Goal: Contribute content: Add original content to the website for others to see

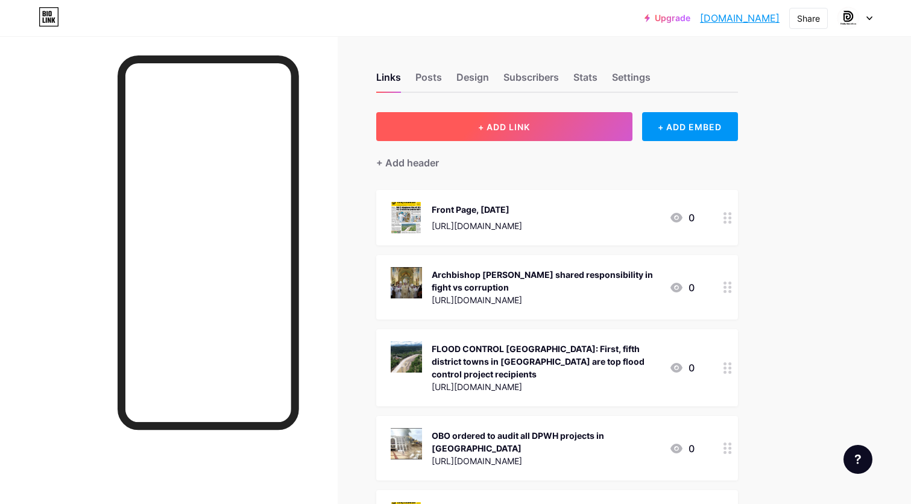
click at [505, 113] on button "+ ADD LINK" at bounding box center [504, 126] width 256 height 29
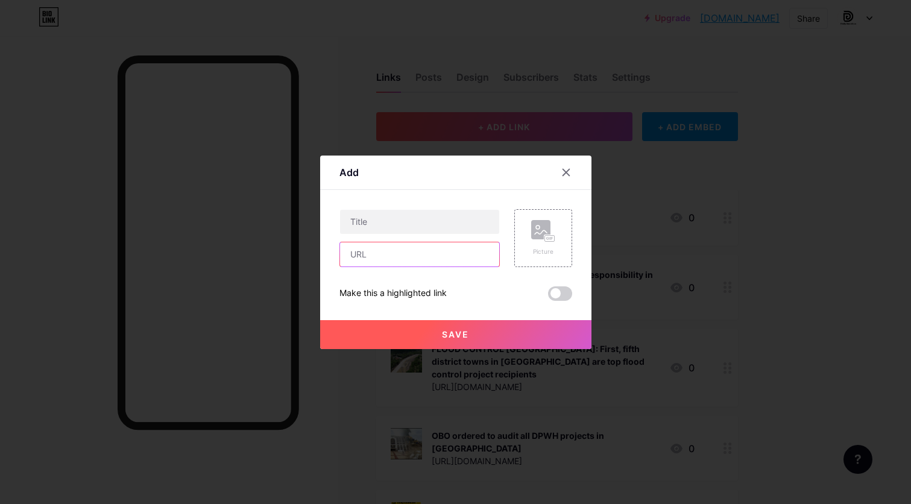
click at [456, 246] on input "text" at bounding box center [419, 254] width 159 height 24
paste input "[URL][DOMAIN_NAME]"
type input "[URL][DOMAIN_NAME]"
click at [441, 227] on input "text" at bounding box center [419, 222] width 159 height 24
type input "Front Page, [DATE]"
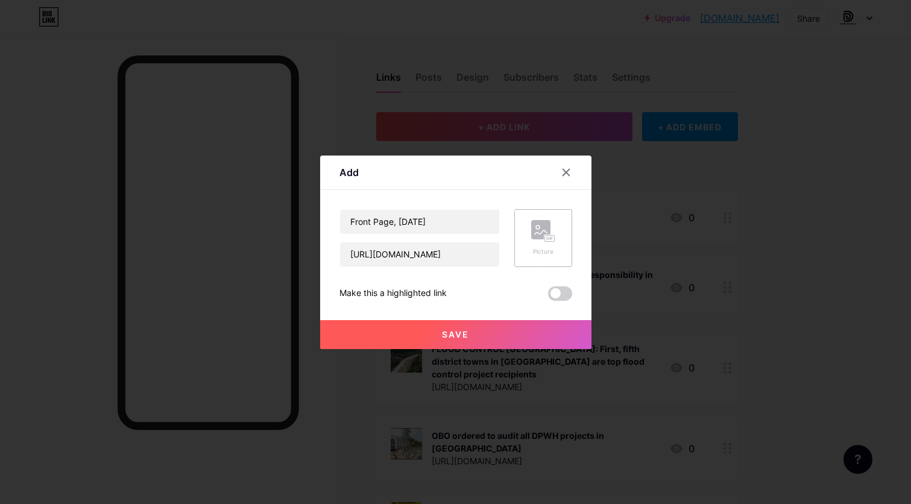
click at [547, 238] on rect at bounding box center [549, 238] width 10 height 6
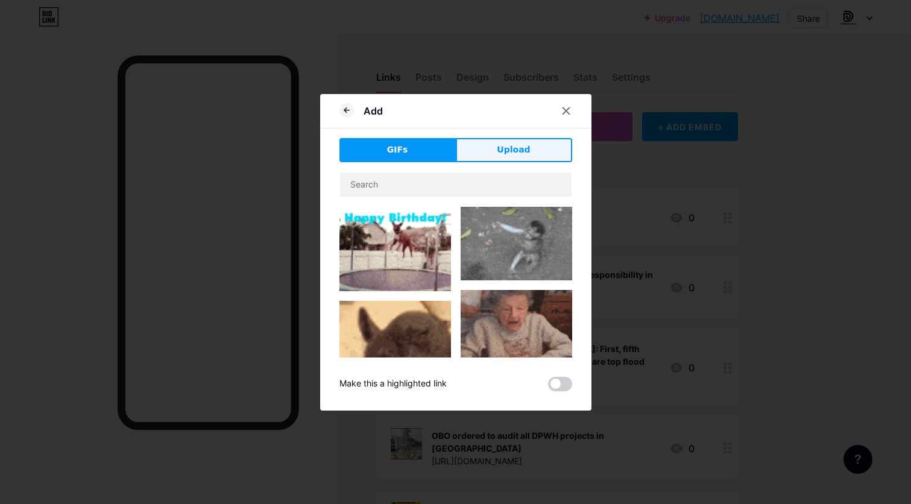
click at [516, 140] on button "Upload" at bounding box center [514, 150] width 116 height 24
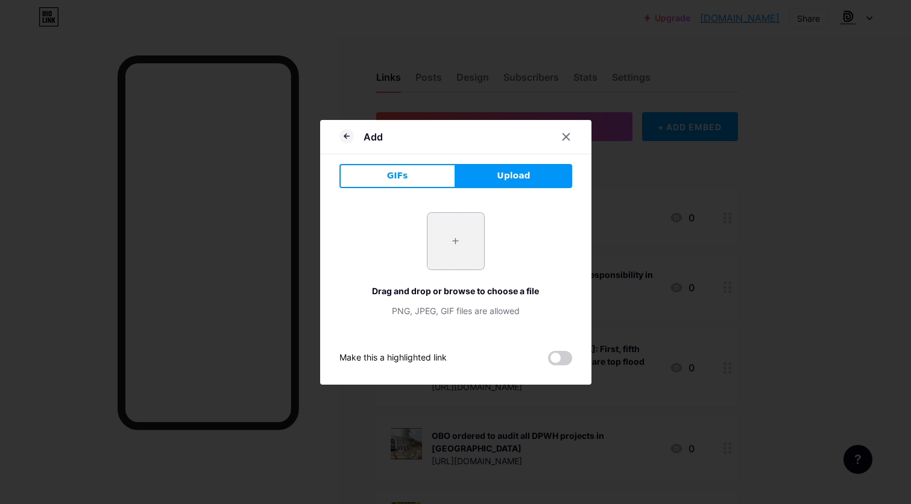
click at [456, 245] on input "file" at bounding box center [455, 241] width 57 height 57
type input "C:\fakepath\page 1.jpg"
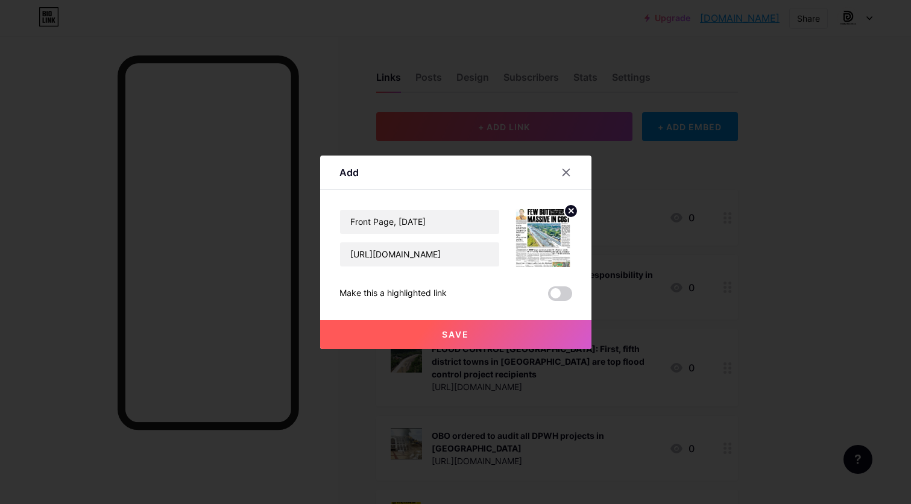
click at [479, 334] on button "Save" at bounding box center [455, 334] width 271 height 29
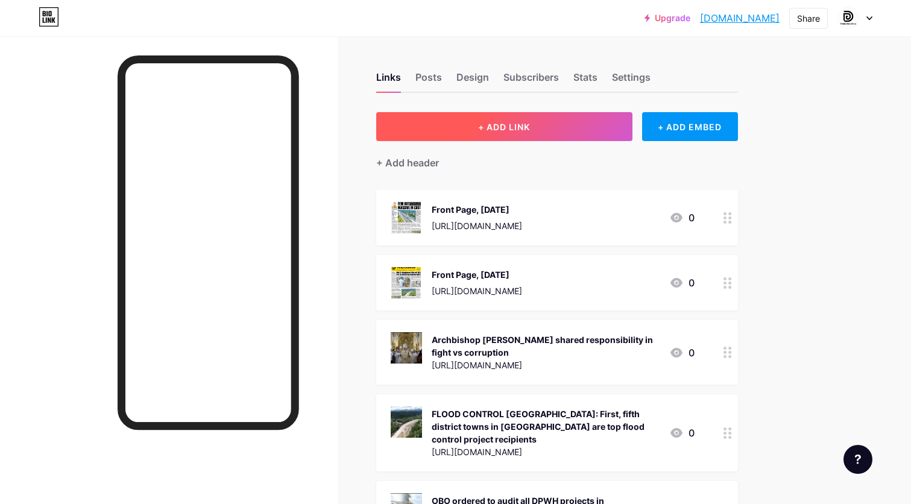
click at [570, 133] on button "+ ADD LINK" at bounding box center [504, 126] width 256 height 29
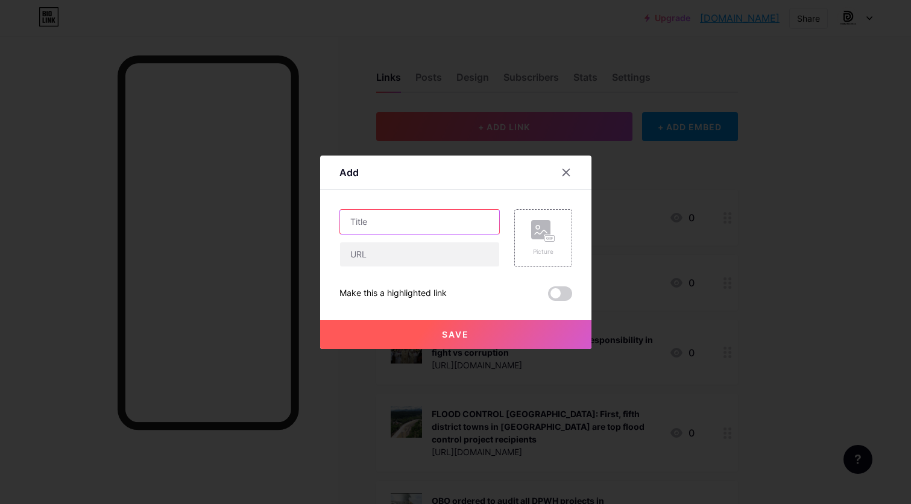
click at [433, 228] on input "text" at bounding box center [419, 222] width 159 height 24
paste input "FEW BUT MASSIVE IN COST: [PERSON_NAME] gets highest flood control funding in [G…"
click at [467, 218] on input "FEW BUT MASSIVE IN COST: [PERSON_NAME] gets highest flood control funding in [G…" at bounding box center [419, 222] width 159 height 24
type input "FEW BUT MASSIVE IN COST: [PERSON_NAME] gets highest flood control funding in [G…"
click at [434, 252] on input "text" at bounding box center [419, 254] width 159 height 24
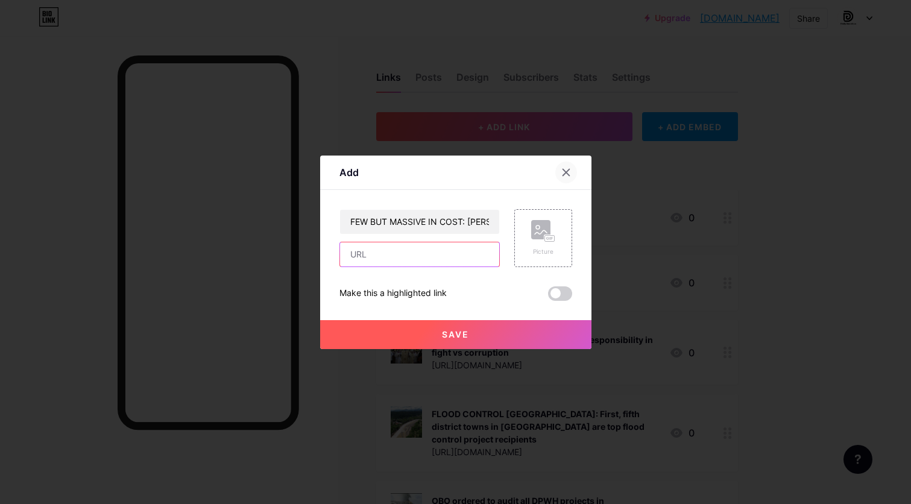
paste input "[URL][DOMAIN_NAME]"
type input "[URL][DOMAIN_NAME]"
click at [537, 242] on div "Picture" at bounding box center [543, 238] width 24 height 36
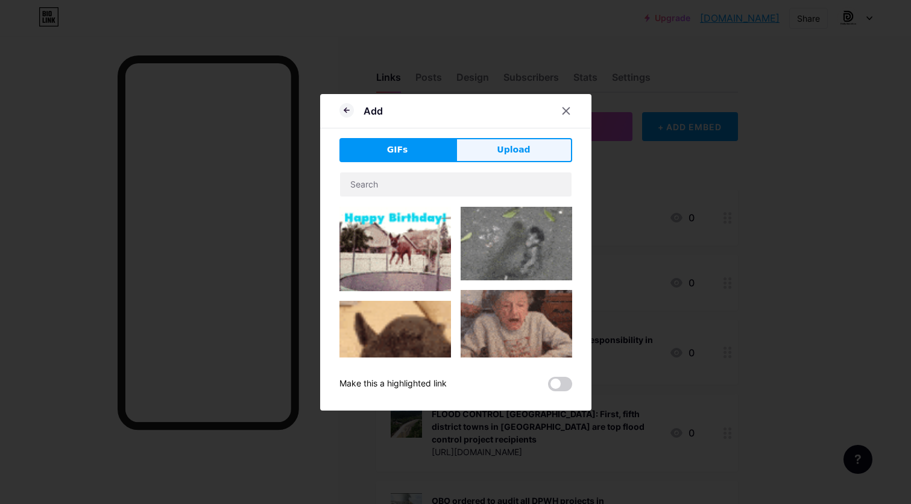
click at [502, 147] on span "Upload" at bounding box center [513, 149] width 33 height 13
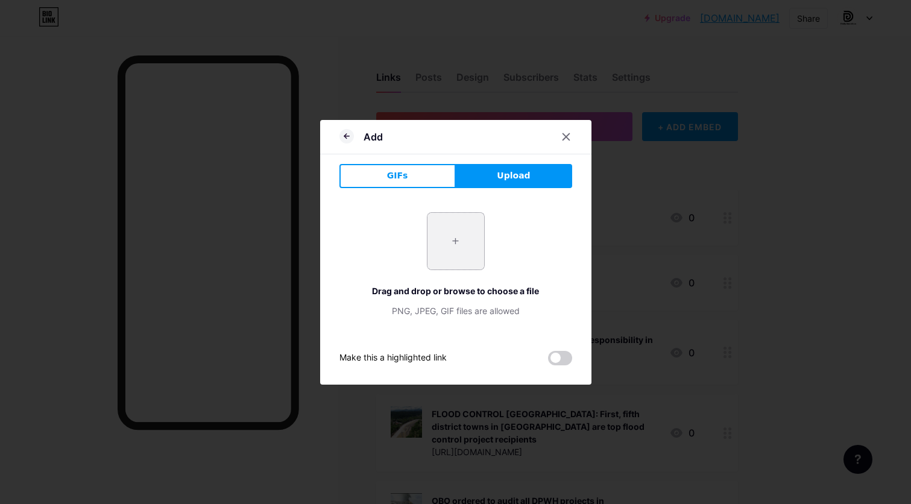
click at [459, 259] on input "file" at bounding box center [455, 241] width 57 height 57
type input "C:\fakepath\FEW BUT MASSIVE IN COST.jpg"
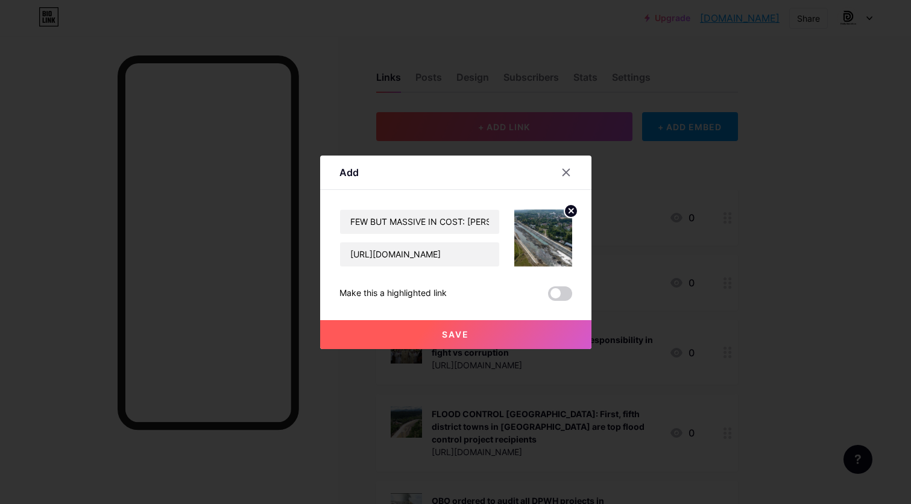
click at [458, 332] on span "Save" at bounding box center [455, 334] width 27 height 10
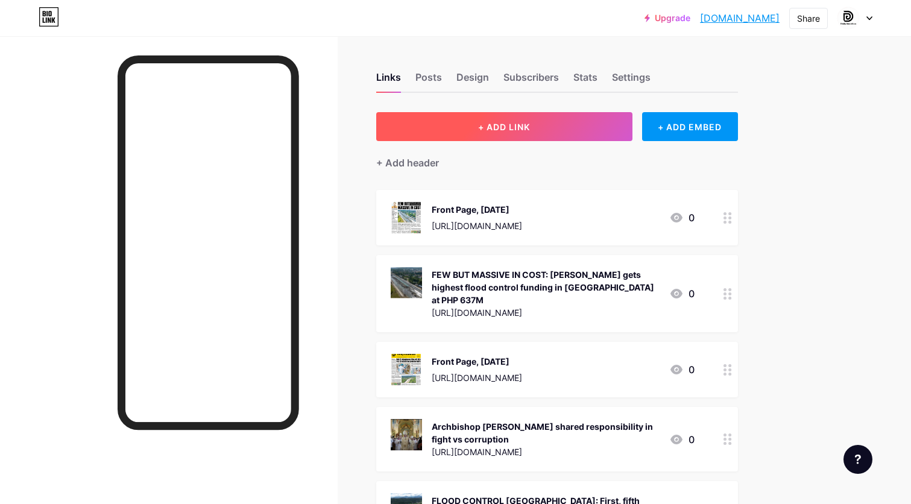
click at [520, 127] on span "+ ADD LINK" at bounding box center [504, 127] width 52 height 10
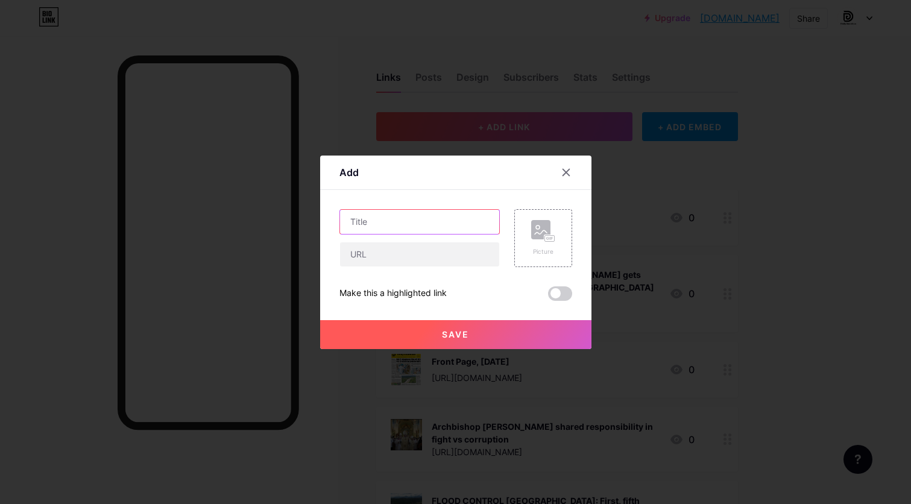
click at [436, 215] on input "text" at bounding box center [419, 222] width 159 height 24
paste input "Iloilo governor supports [PERSON_NAME]’ LGU clearance policy"
type input "Iloilo governor supports [PERSON_NAME]’ LGU clearance policy"
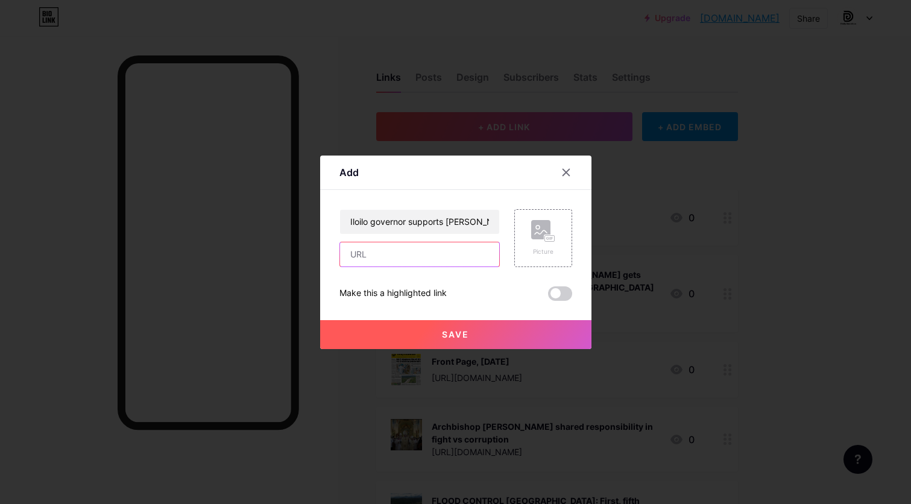
click at [433, 250] on input "text" at bounding box center [419, 254] width 159 height 24
paste input "[URL][DOMAIN_NAME]"
type input "[URL][DOMAIN_NAME]"
click at [537, 226] on rect at bounding box center [540, 229] width 19 height 19
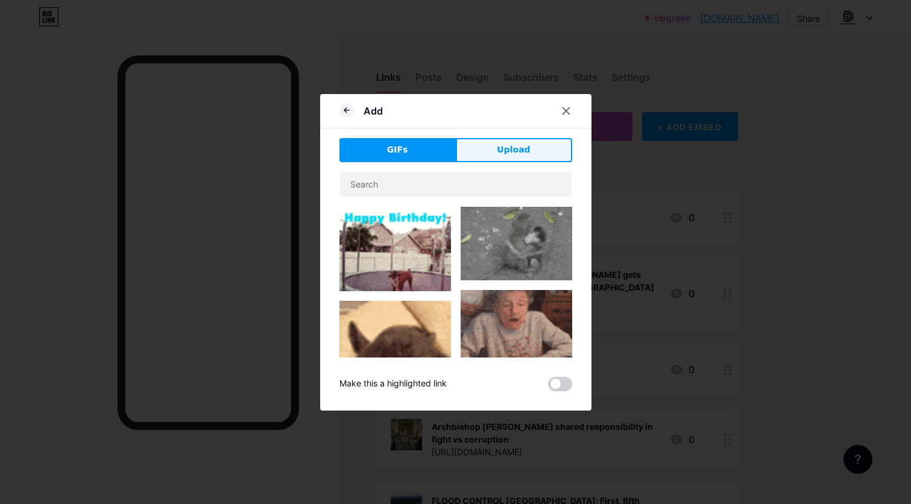
click at [505, 151] on span "Upload" at bounding box center [513, 149] width 33 height 13
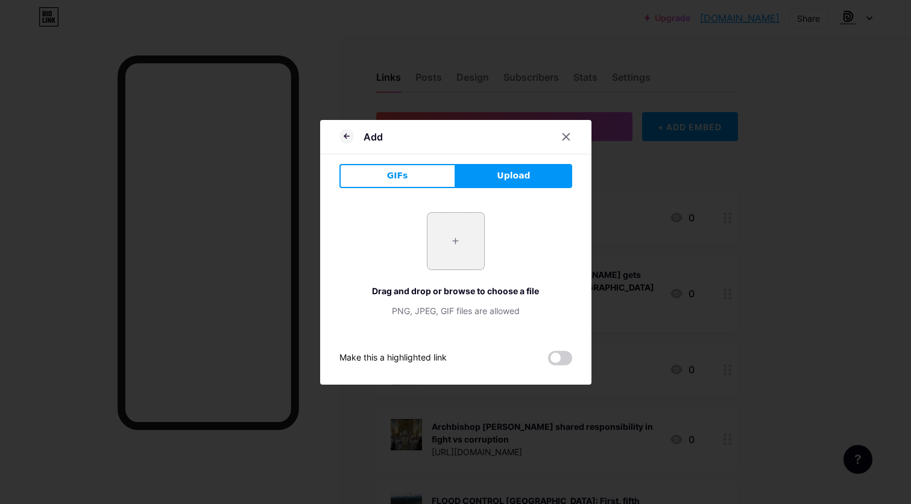
click at [448, 239] on input "file" at bounding box center [455, 241] width 57 height 57
type input "C:\fakepath\sidebar Iloilo guv backs [PERSON_NAME] on LGU clearance requirement…"
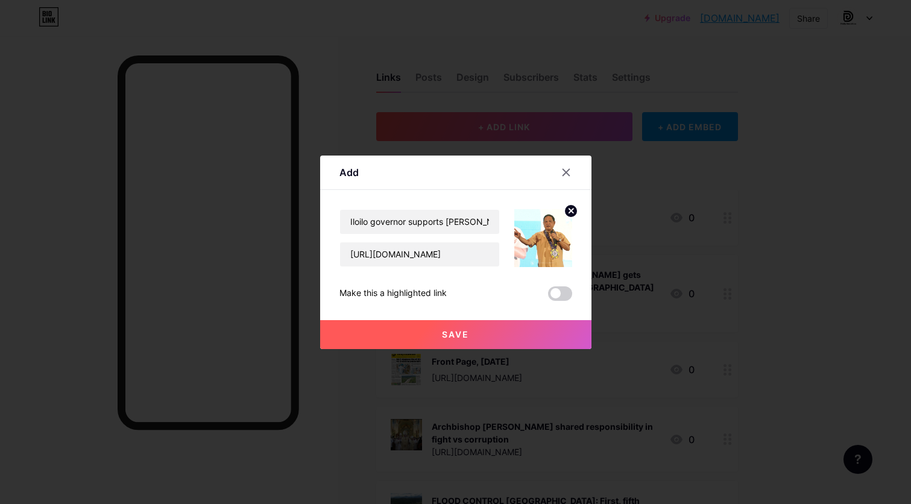
click at [511, 330] on button "Save" at bounding box center [455, 334] width 271 height 29
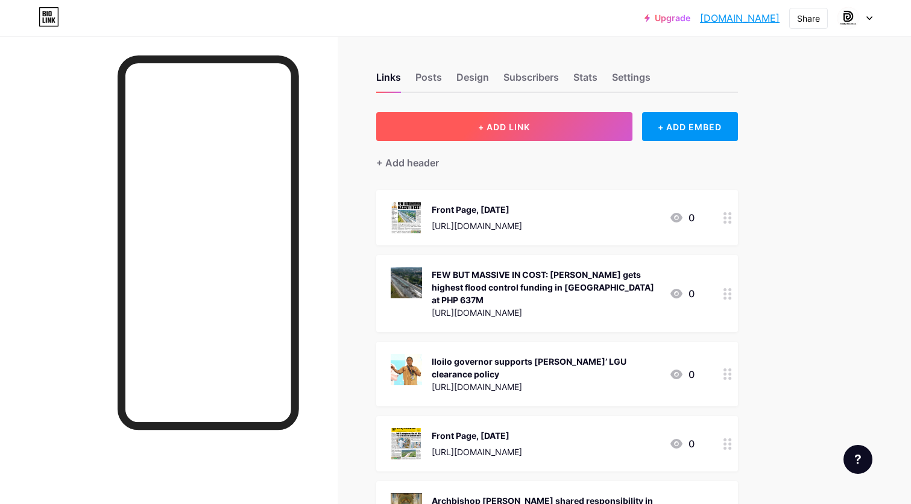
click at [570, 125] on button "+ ADD LINK" at bounding box center [504, 126] width 256 height 29
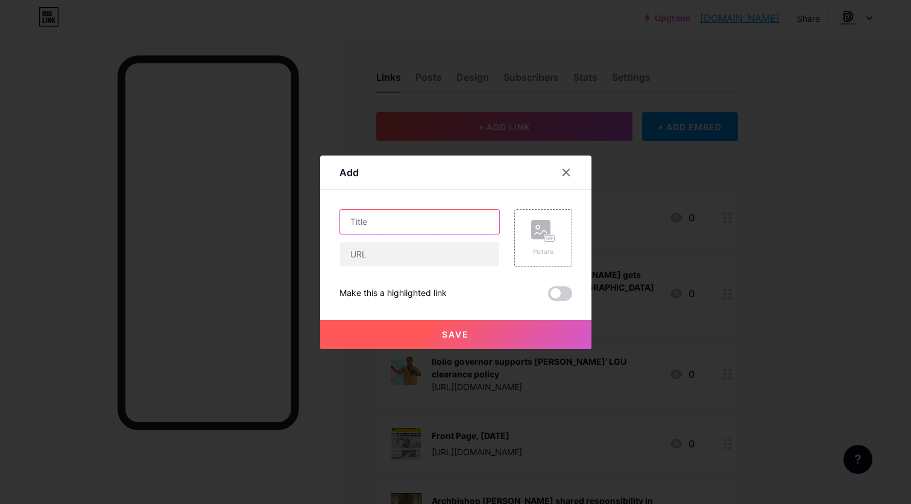
click at [446, 222] on input "text" at bounding box center [419, 222] width 159 height 24
paste input "PRICES ROLL BACK: W. Visayas posts deflation, aided by gov’t interventions"
type input "PRICES ROLL BACK: W. Visayas posts deflation, aided by gov’t interventions"
click at [430, 257] on input "text" at bounding box center [419, 254] width 159 height 24
paste input "[URL][DOMAIN_NAME]"
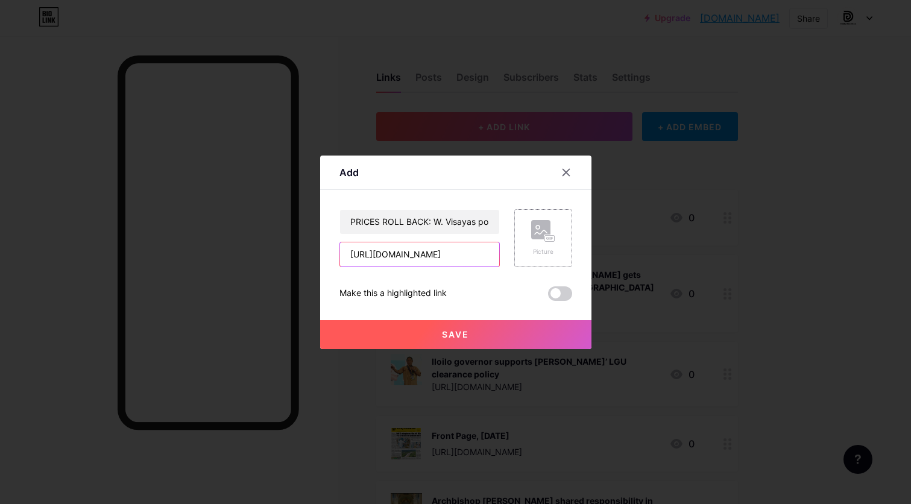
type input "[URL][DOMAIN_NAME]"
click at [527, 229] on div "Picture" at bounding box center [543, 238] width 58 height 58
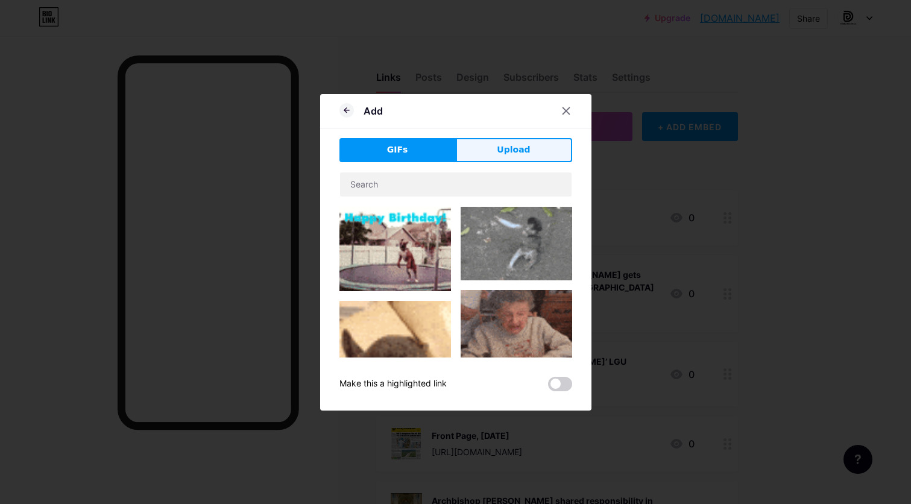
click at [523, 158] on button "Upload" at bounding box center [514, 150] width 116 height 24
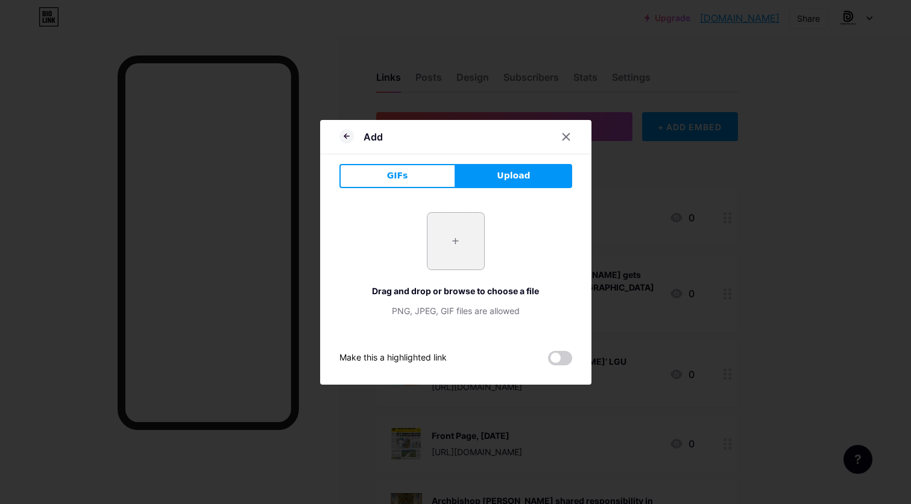
click at [464, 242] on input "file" at bounding box center [455, 241] width 57 height 57
click at [449, 251] on input "file" at bounding box center [455, 241] width 57 height 57
type input "C:\fakepath\page 1.jpg"
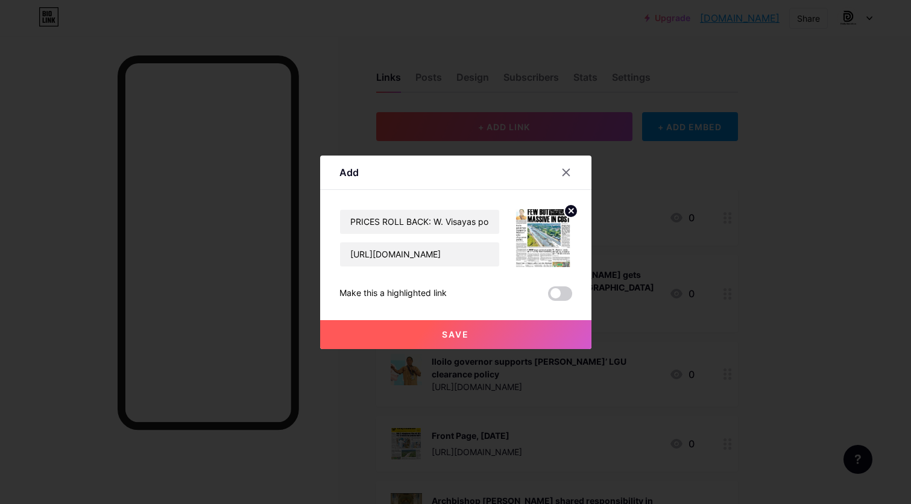
click at [517, 336] on button "Save" at bounding box center [455, 334] width 271 height 29
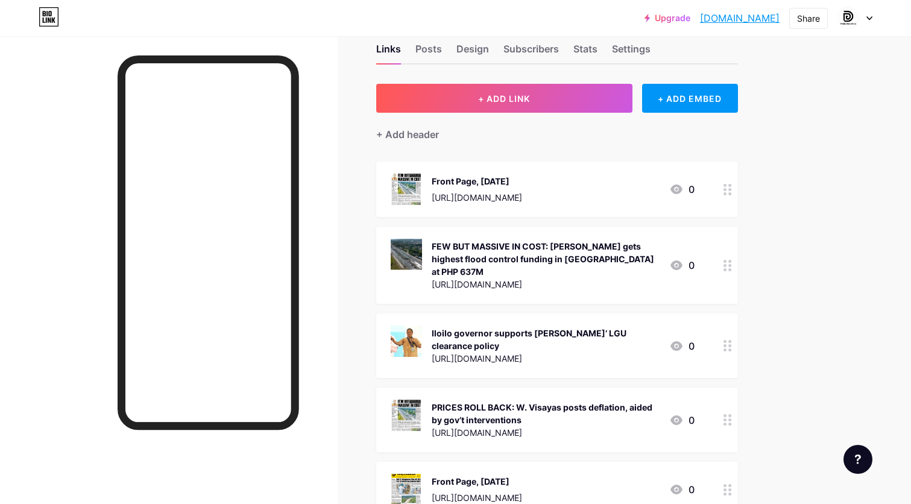
scroll to position [23, 0]
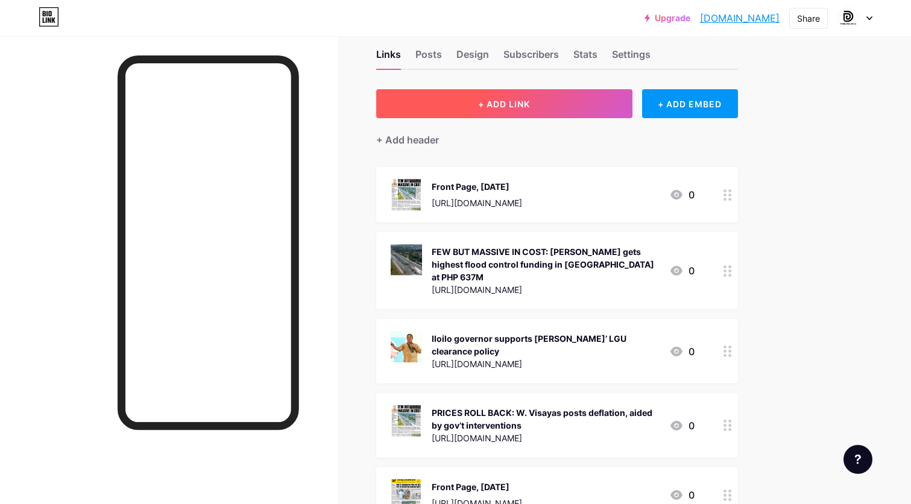
click at [575, 110] on button "+ ADD LINK" at bounding box center [504, 103] width 256 height 29
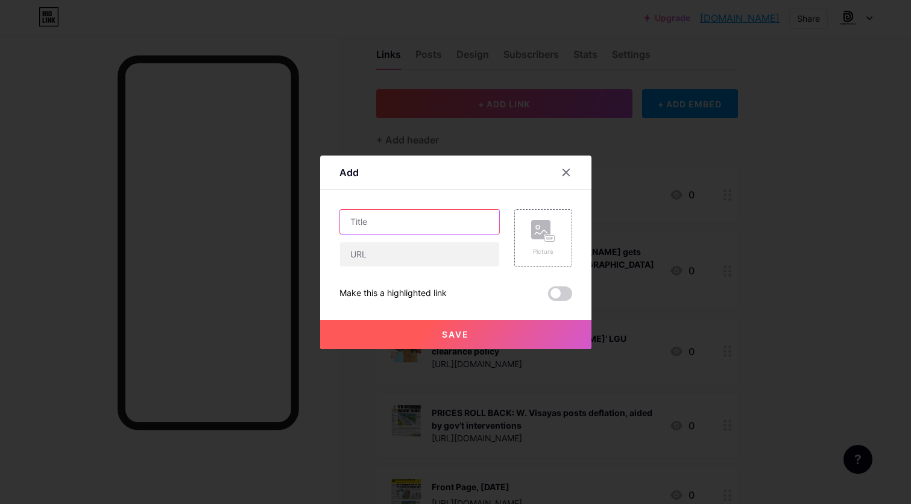
click at [436, 221] on input "text" at bounding box center [419, 222] width 159 height 24
paste input "Power back in [GEOGRAPHIC_DATA] after two-day blackout"
type input "Power back in [GEOGRAPHIC_DATA] after two-day blackout"
click at [432, 265] on input "text" at bounding box center [419, 254] width 159 height 24
paste input "[URL][DOMAIN_NAME]"
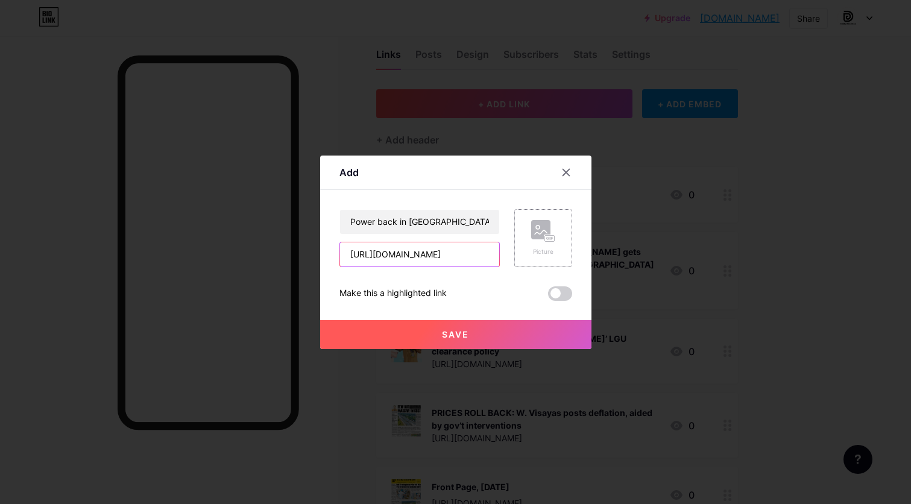
type input "[URL][DOMAIN_NAME]"
click at [557, 230] on div "Picture" at bounding box center [543, 238] width 58 height 58
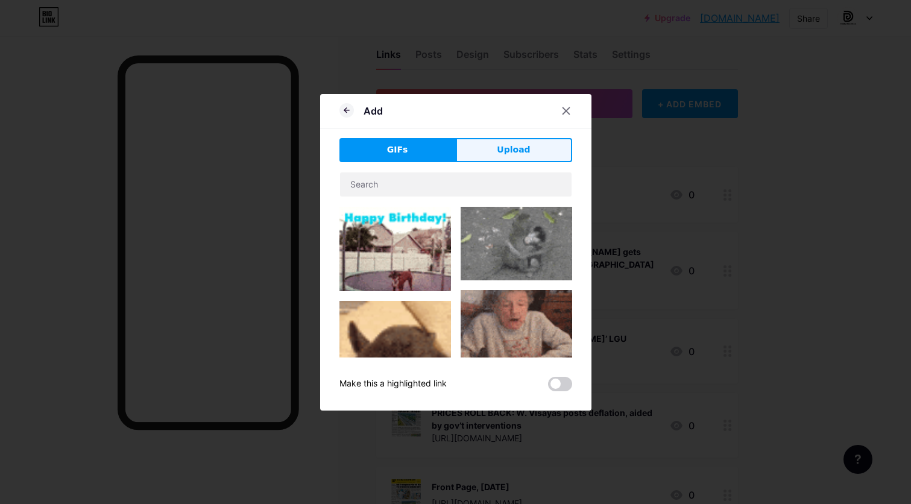
click at [517, 152] on span "Upload" at bounding box center [513, 149] width 33 height 13
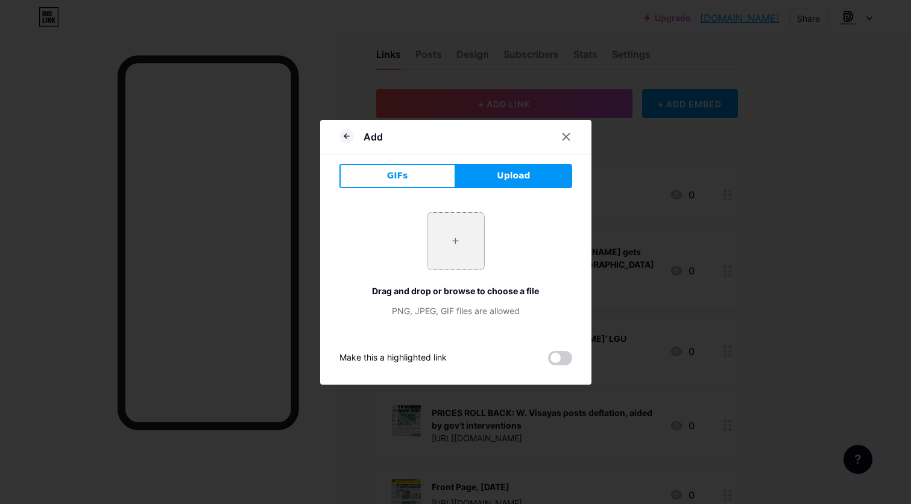
click at [465, 233] on input "file" at bounding box center [455, 241] width 57 height 57
type input "C:\fakepath\Power back in [GEOGRAPHIC_DATA] after two.jpeg"
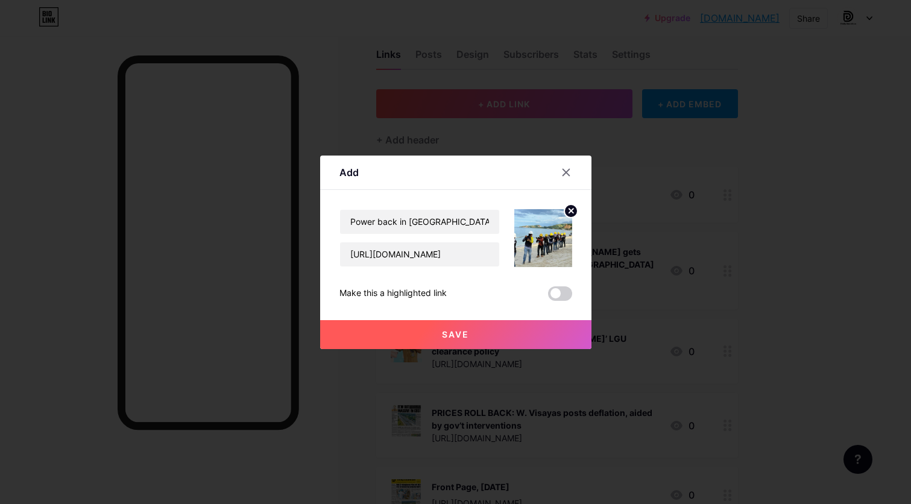
click at [496, 333] on button "Save" at bounding box center [455, 334] width 271 height 29
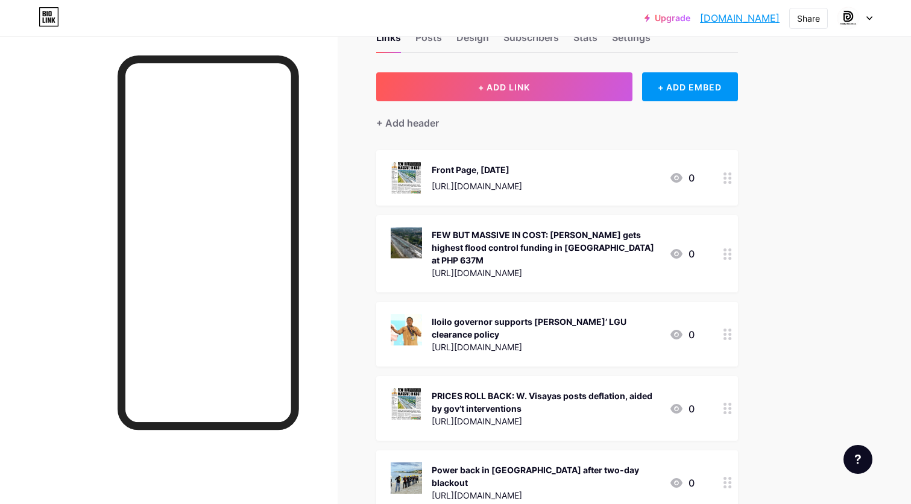
scroll to position [0, 0]
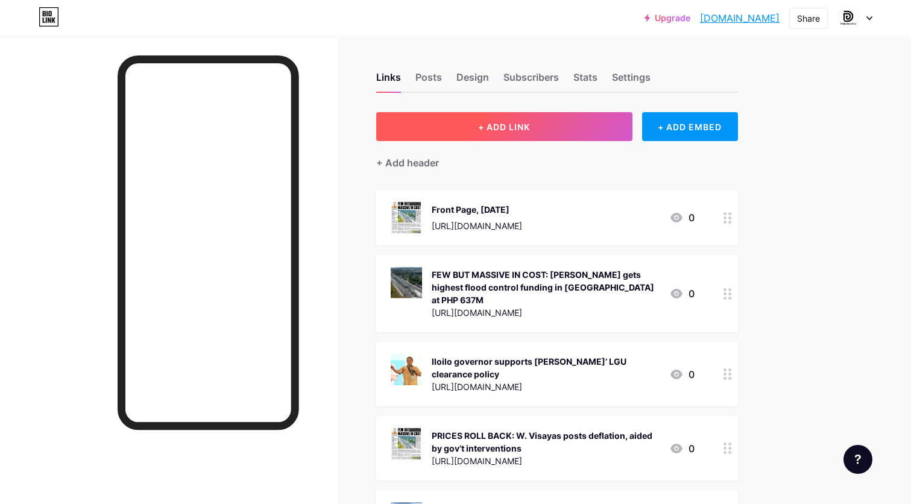
click at [534, 123] on button "+ ADD LINK" at bounding box center [504, 126] width 256 height 29
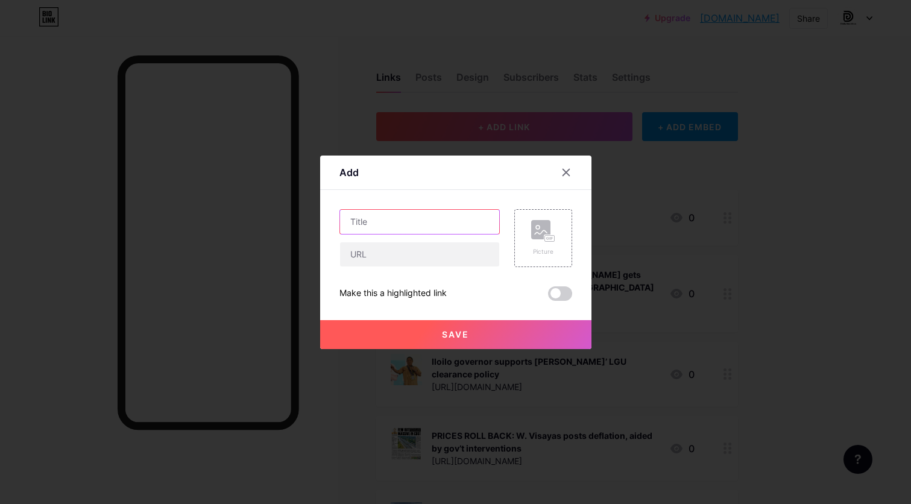
click at [457, 227] on input "text" at bounding box center [419, 222] width 159 height 24
paste input "Kanlaon records quake swarms, no evacuation for now"
type input "Kanlaon records quake swarms, no evacuation for now"
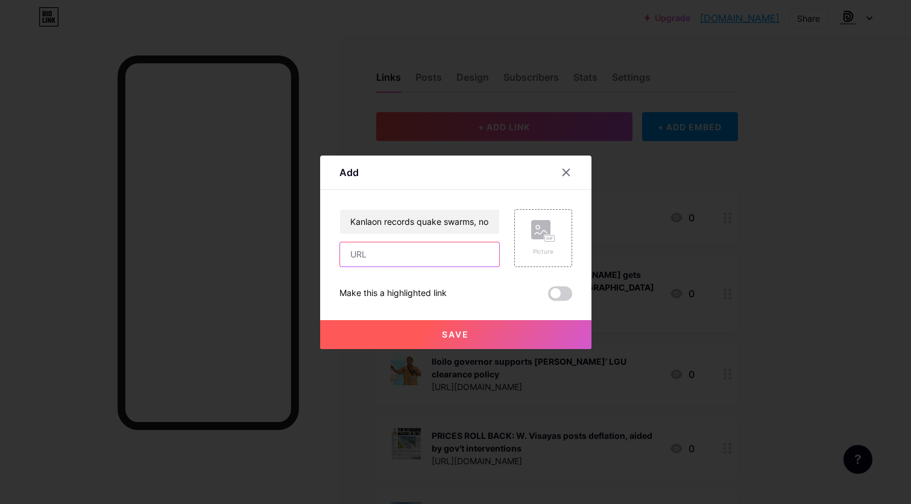
click at [452, 264] on input "text" at bounding box center [419, 254] width 159 height 24
paste input "[URL][DOMAIN_NAME]"
type input "[URL][DOMAIN_NAME]"
click at [540, 257] on div "Picture" at bounding box center [543, 238] width 58 height 58
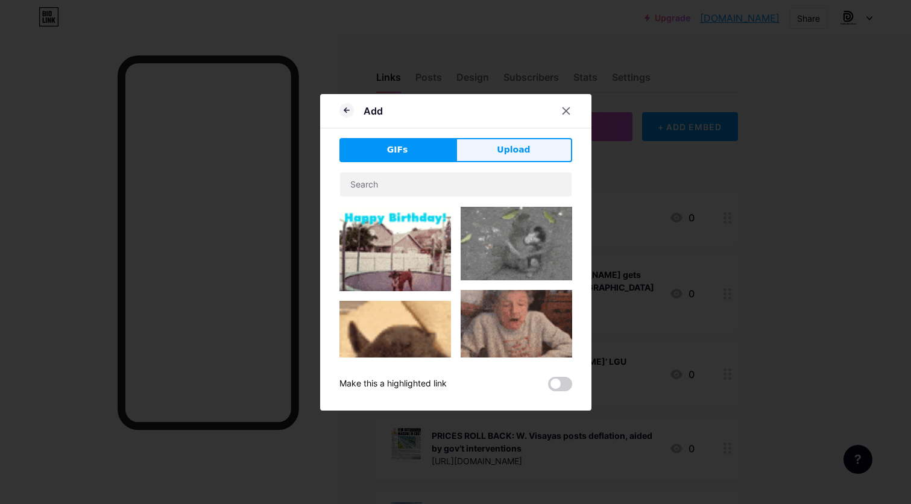
click at [531, 155] on button "Upload" at bounding box center [514, 150] width 116 height 24
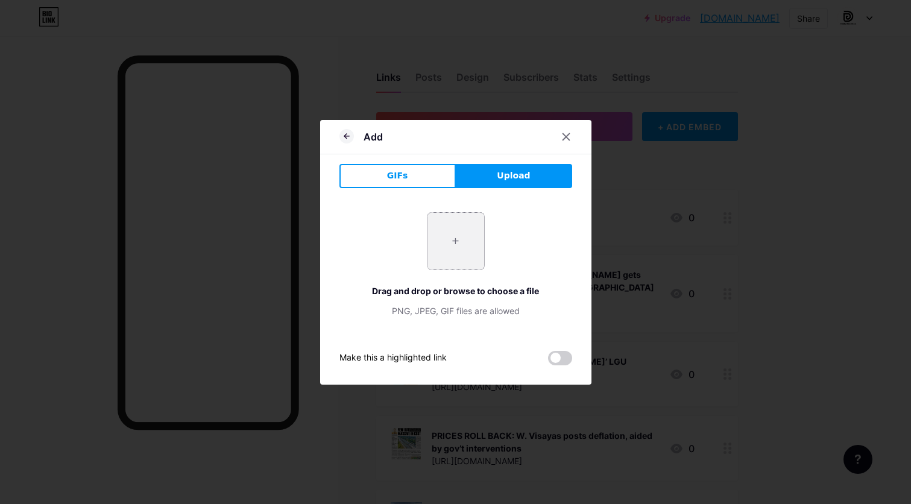
click at [460, 230] on input "file" at bounding box center [455, 241] width 57 height 57
type input "C:\fakepath\kanlaon.jpg"
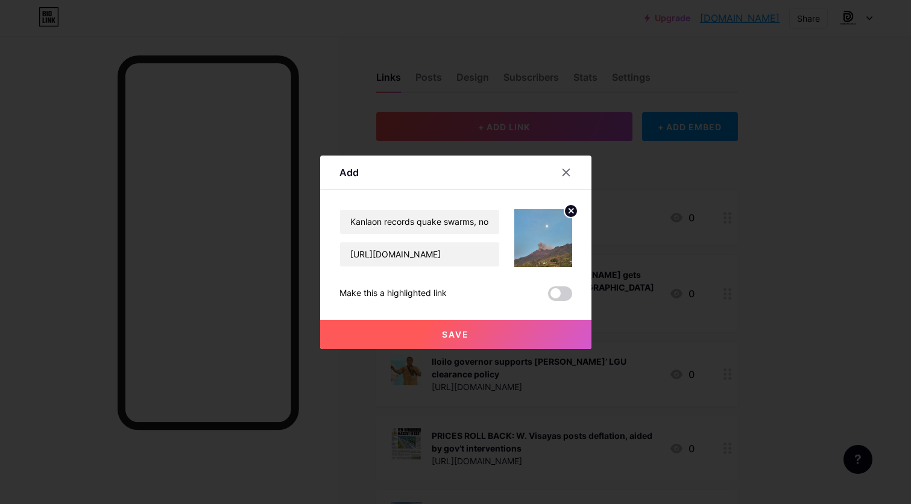
click at [512, 335] on button "Save" at bounding box center [455, 334] width 271 height 29
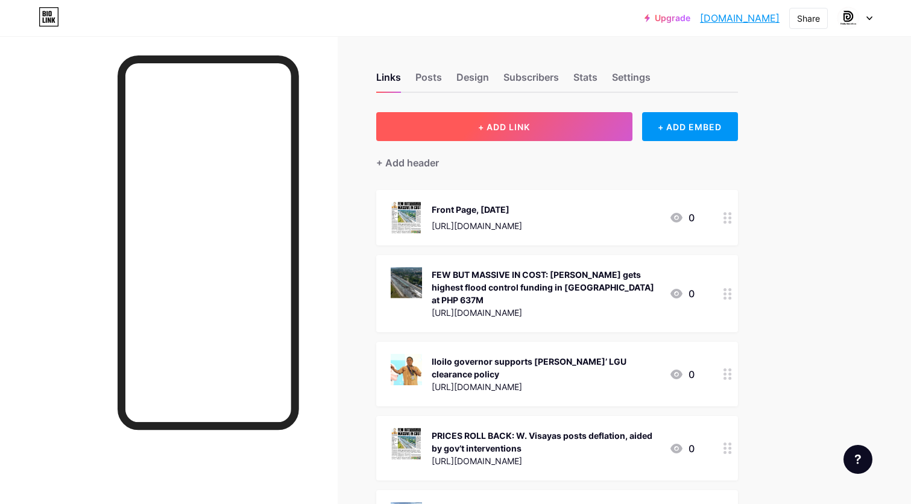
click at [557, 124] on button "+ ADD LINK" at bounding box center [504, 126] width 256 height 29
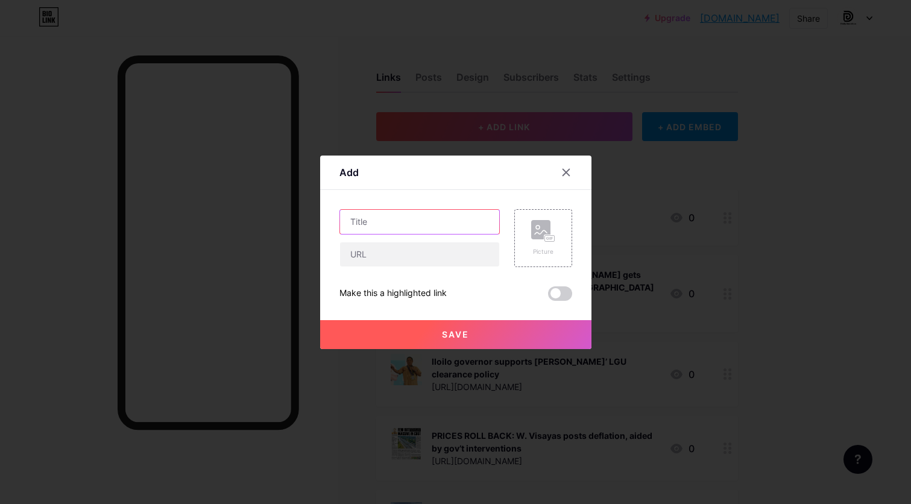
click at [464, 224] on input "text" at bounding box center [419, 222] width 159 height 24
paste input "Negros Occ lawmaker opposes lifting of GMO ban"
type input "Negros Occ lawmaker opposes lifting of GMO ban"
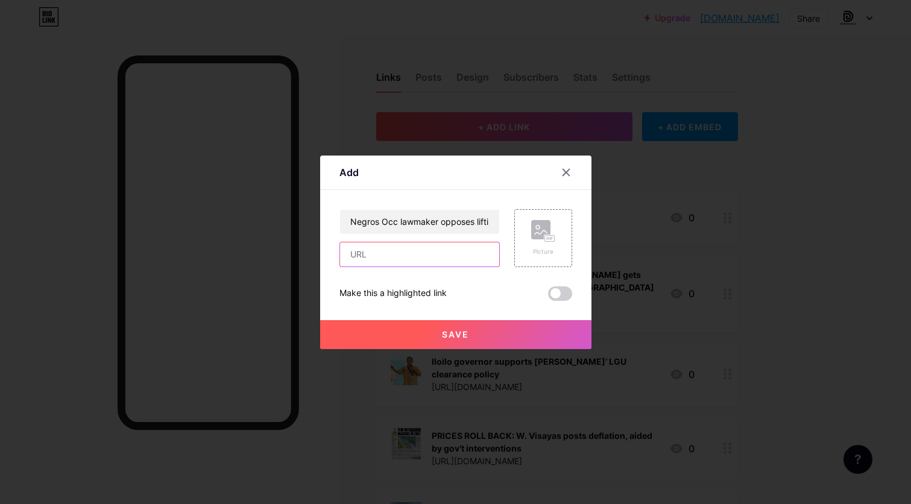
click at [455, 257] on input "text" at bounding box center [419, 254] width 159 height 24
paste input "[URL][DOMAIN_NAME]"
type input "[URL][DOMAIN_NAME]"
click at [542, 220] on rect at bounding box center [540, 229] width 19 height 19
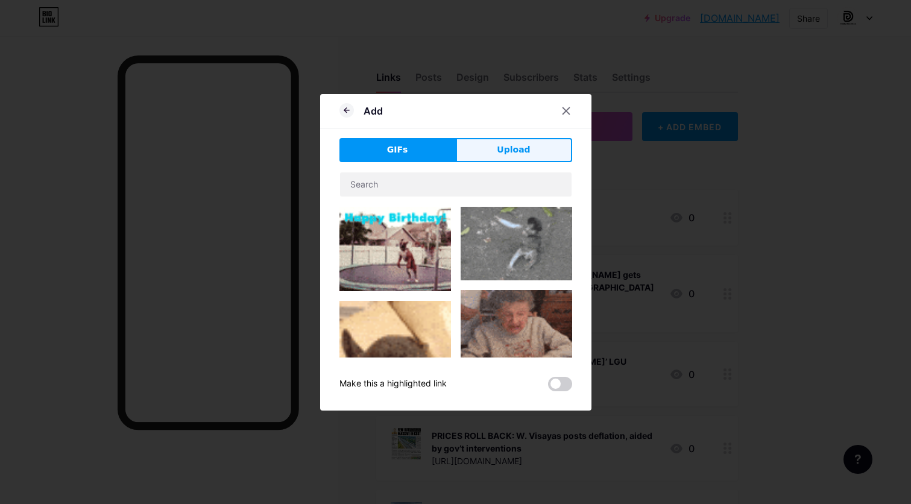
click at [521, 145] on span "Upload" at bounding box center [513, 149] width 33 height 13
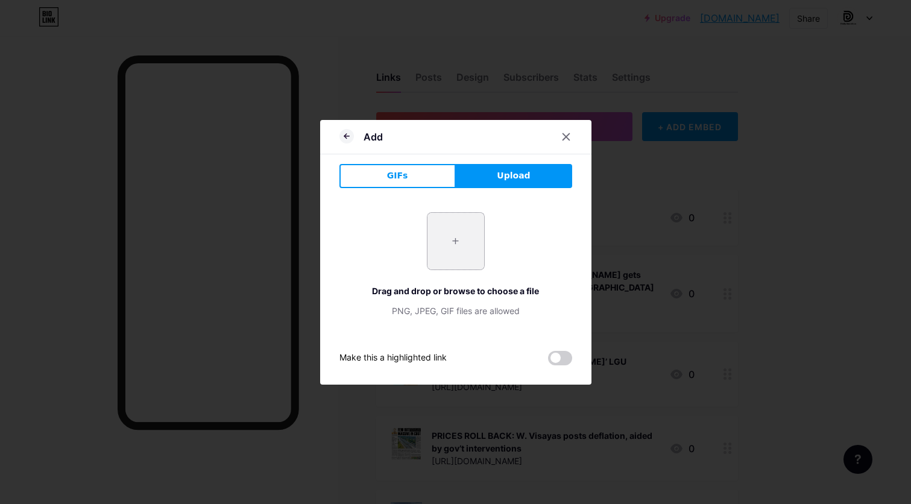
click at [481, 250] on input "file" at bounding box center [455, 241] width 57 height 57
type input "C:\fakepath\Negros lawmaker opposes lifting of 18.jpg"
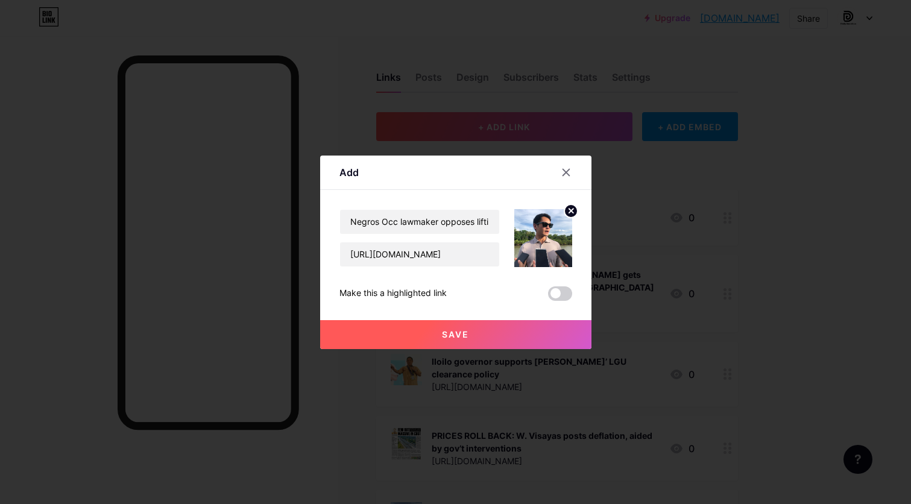
click at [526, 332] on button "Save" at bounding box center [455, 334] width 271 height 29
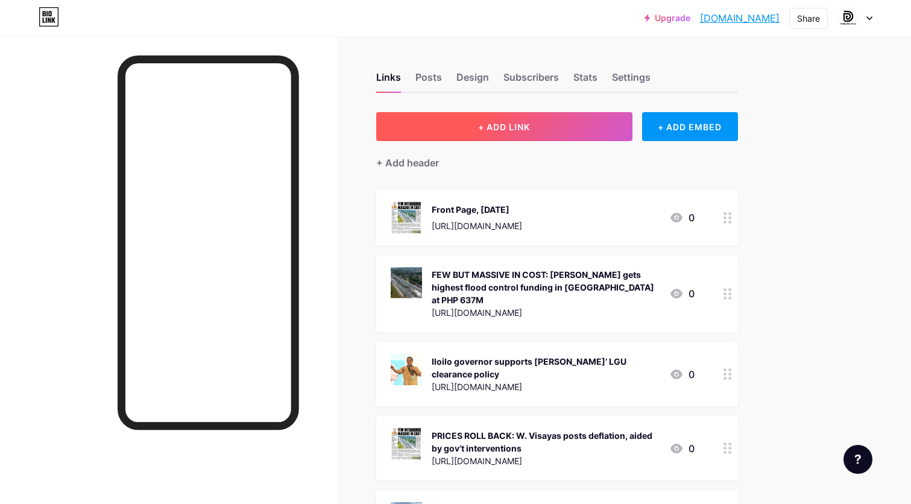
click at [528, 128] on span "+ ADD LINK" at bounding box center [504, 127] width 52 height 10
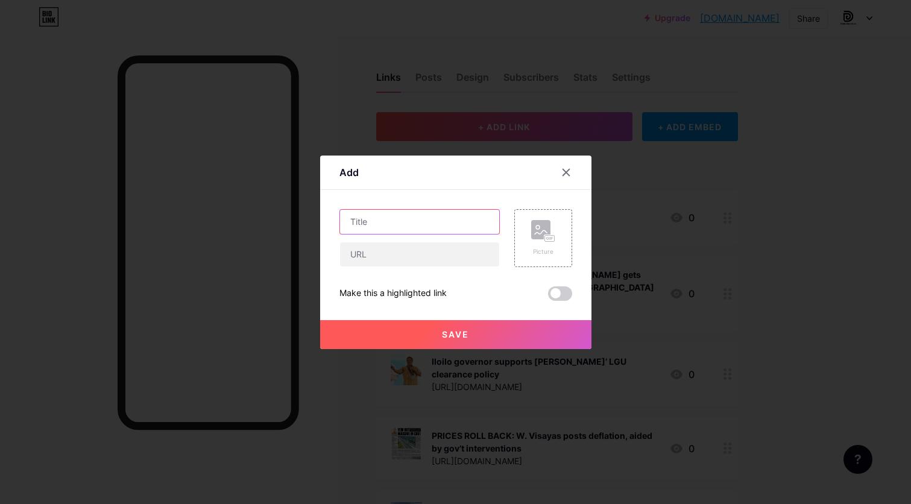
click at [455, 222] on input "text" at bounding box center [419, 222] width 159 height 24
paste input "MassKara Festival 2025 highlights Bacolod pride, culture"
type input "MassKara Festival 2025 highlights Bacolod pride, culture"
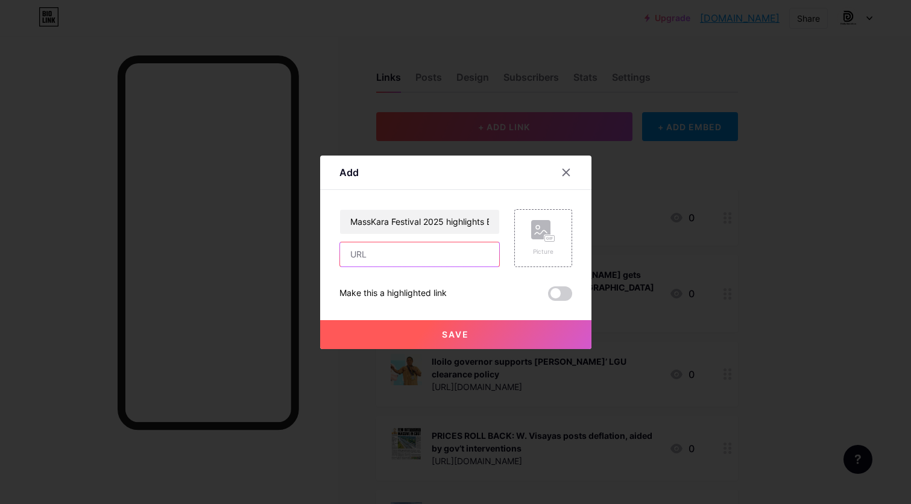
click at [447, 258] on input "text" at bounding box center [419, 254] width 159 height 24
paste input "[URL][DOMAIN_NAME]"
type input "[URL][DOMAIN_NAME]"
click at [544, 236] on rect at bounding box center [549, 238] width 10 height 6
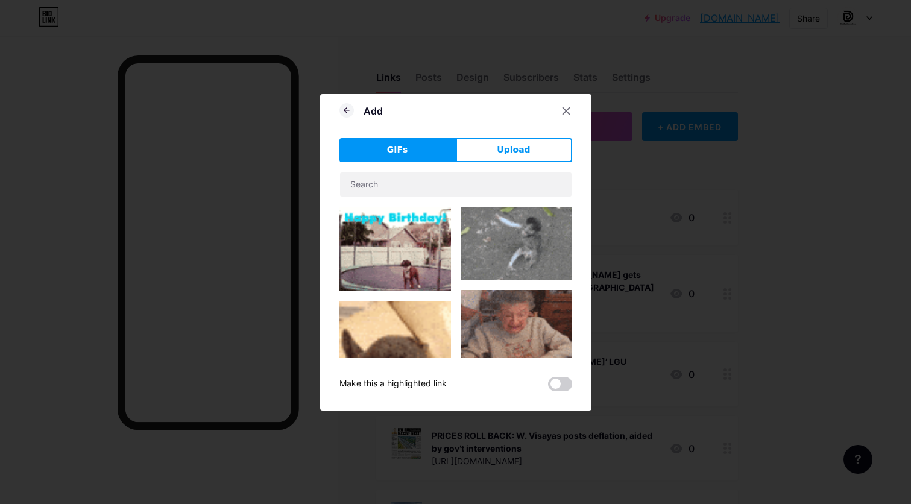
click at [506, 134] on div "Add GIFs Upload Content YouTube Play YouTube video without leaving your page. A…" at bounding box center [455, 252] width 271 height 317
click at [506, 146] on span "Upload" at bounding box center [513, 149] width 33 height 13
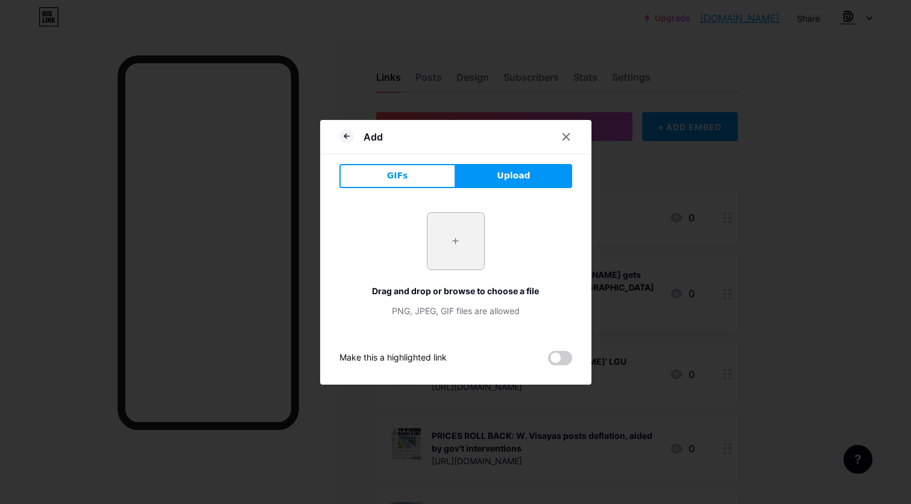
click at [457, 252] on input "file" at bounding box center [455, 241] width 57 height 57
type input "C:\fakepath\MassKara Festival 2025 Showcases Bacolod and Its People.jpg"
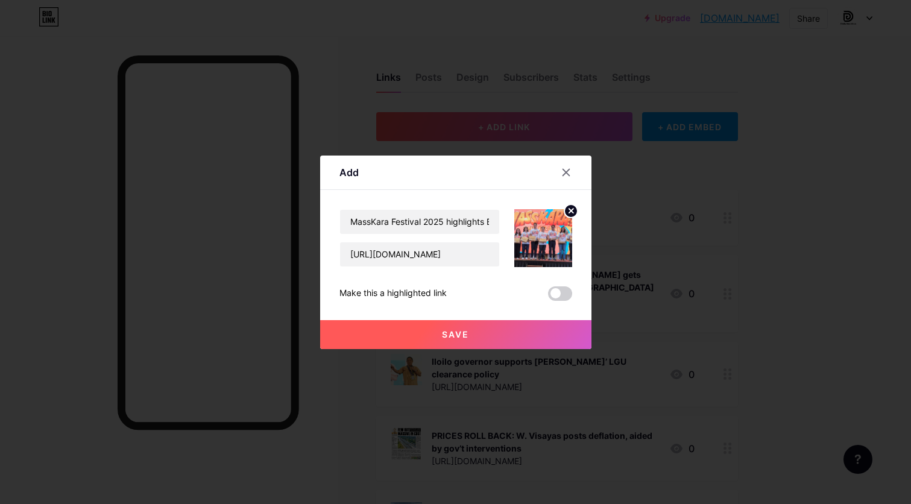
click at [488, 337] on button "Save" at bounding box center [455, 334] width 271 height 29
